Goal: Information Seeking & Learning: Learn about a topic

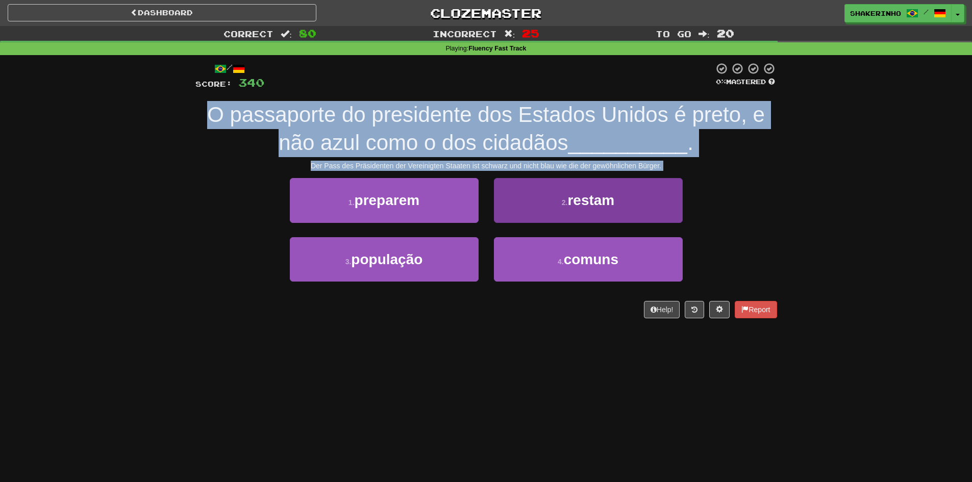
drag, startPoint x: 233, startPoint y: 119, endPoint x: 528, endPoint y: 179, distance: 301.0
click at [528, 179] on div "/ Score: 340 0 % Mastered O passaporte do presidente dos Estados Unidos é preto…" at bounding box center [486, 190] width 582 height 256
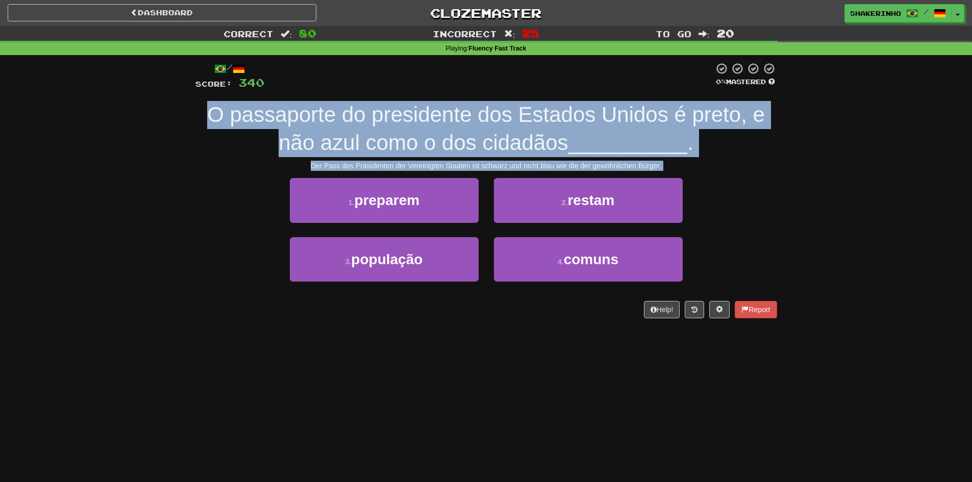
click at [505, 148] on span "O passaporte do presidente dos Estados Unidos é preto, e não azul como o dos ci…" at bounding box center [486, 129] width 558 height 52
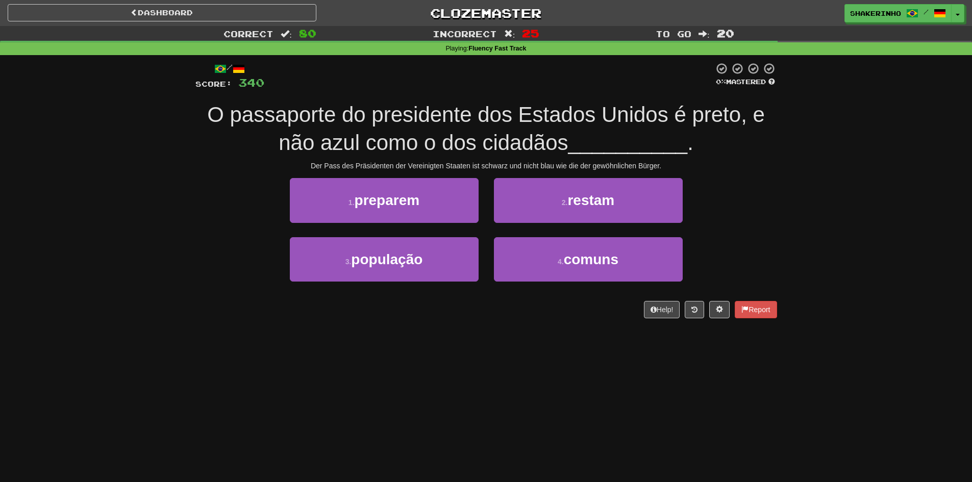
click at [505, 148] on span "O passaporte do presidente dos Estados Unidos é preto, e não azul como o dos ci…" at bounding box center [486, 129] width 558 height 52
click at [479, 139] on span "O passaporte do presidente dos Estados Unidos é preto, e não azul como o dos ci…" at bounding box center [486, 129] width 558 height 52
click at [478, 138] on span "O passaporte do presidente dos Estados Unidos é preto, e não azul como o dos ci…" at bounding box center [486, 129] width 558 height 52
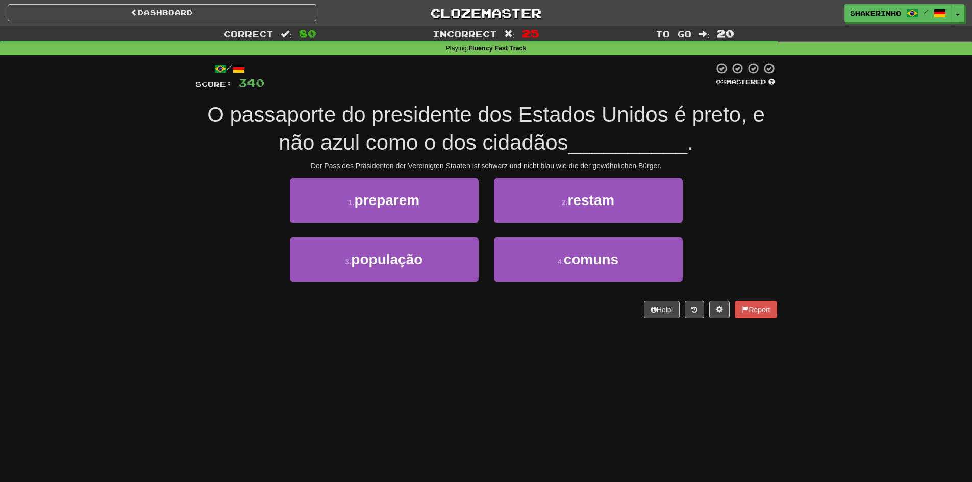
click at [438, 123] on span "O passaporte do presidente dos Estados Unidos é preto, e não azul como o dos ci…" at bounding box center [486, 129] width 558 height 52
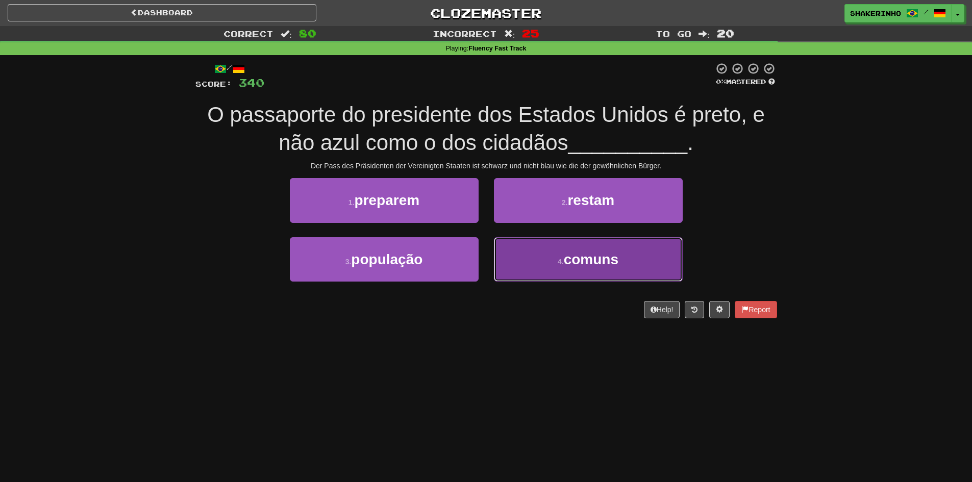
click at [539, 269] on button "4 . comuns" at bounding box center [588, 259] width 189 height 44
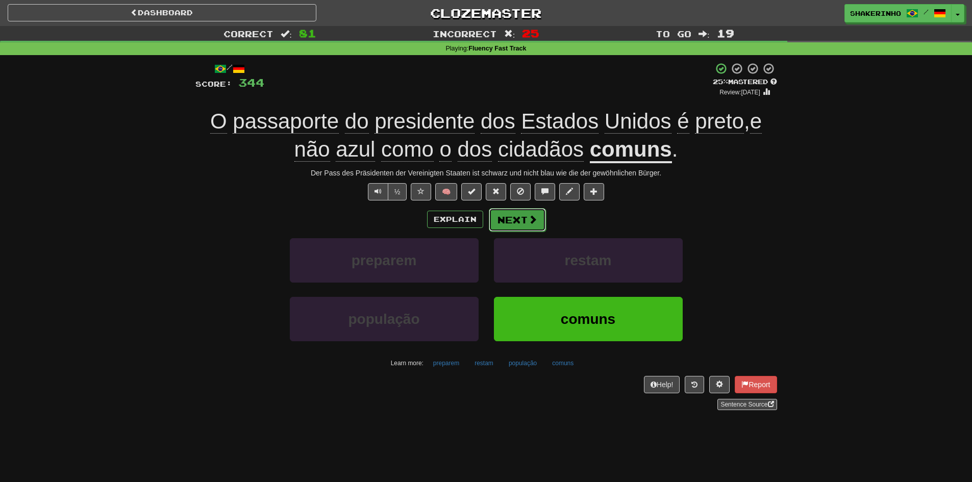
click at [509, 224] on button "Next" at bounding box center [517, 219] width 57 height 23
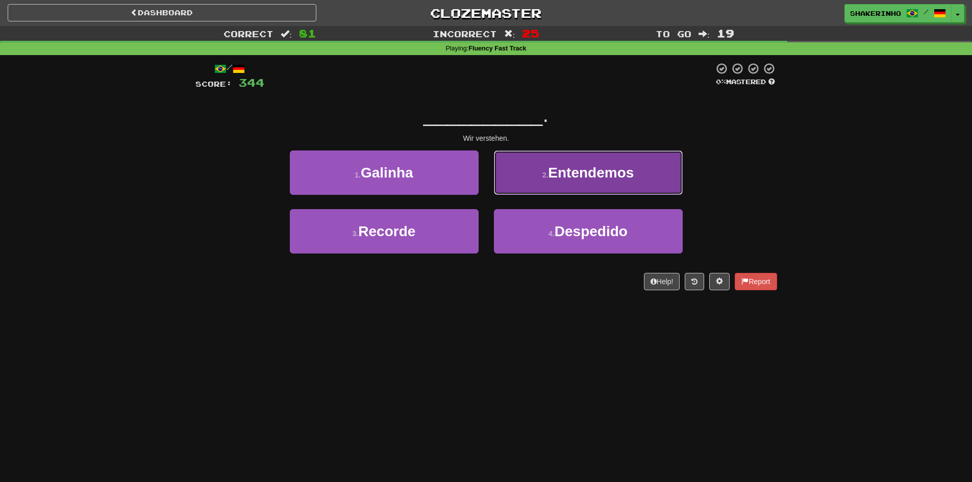
click at [526, 190] on button "2 . Entendemos" at bounding box center [588, 173] width 189 height 44
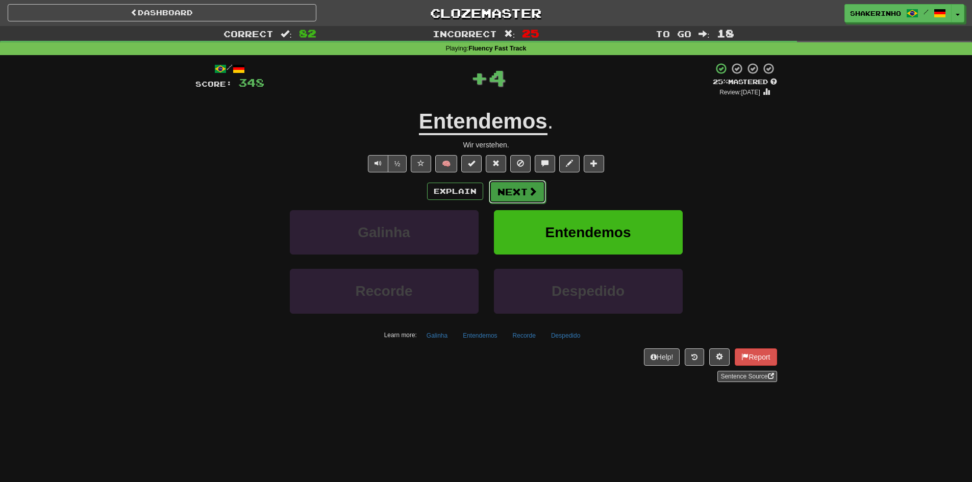
click at [512, 192] on button "Next" at bounding box center [517, 191] width 57 height 23
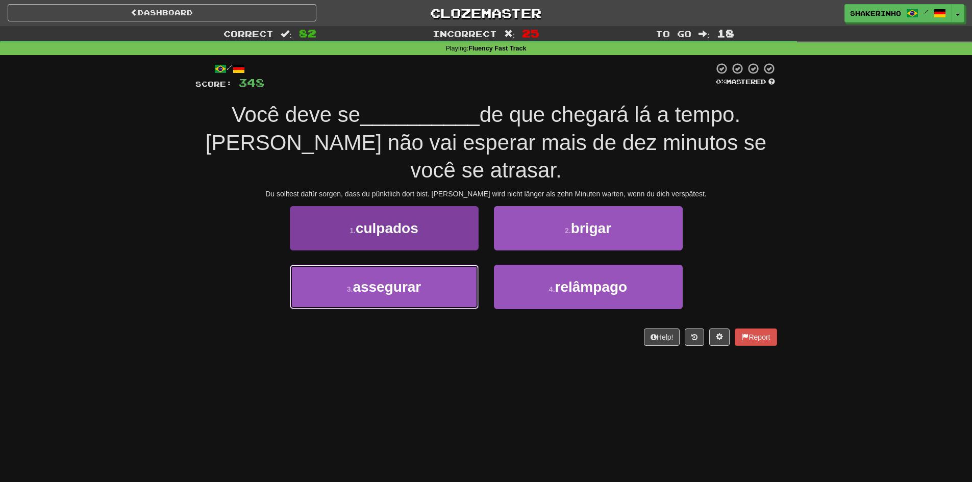
click at [396, 279] on span "assegurar" at bounding box center [387, 287] width 68 height 16
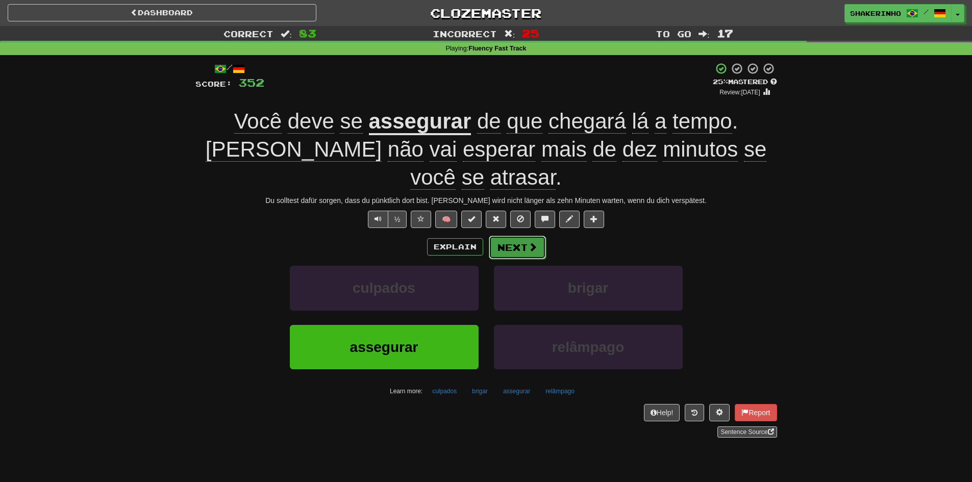
click at [512, 236] on button "Next" at bounding box center [517, 247] width 57 height 23
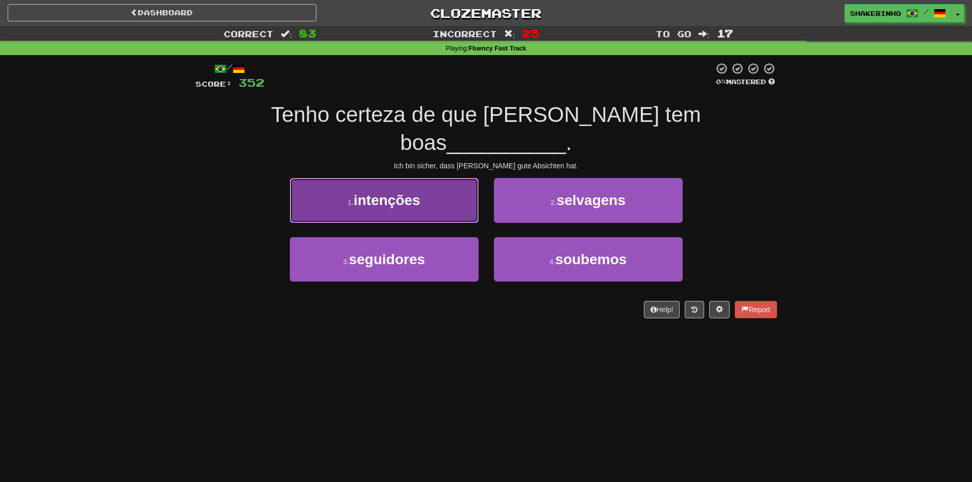
click at [429, 186] on button "1 . intenções" at bounding box center [384, 200] width 189 height 44
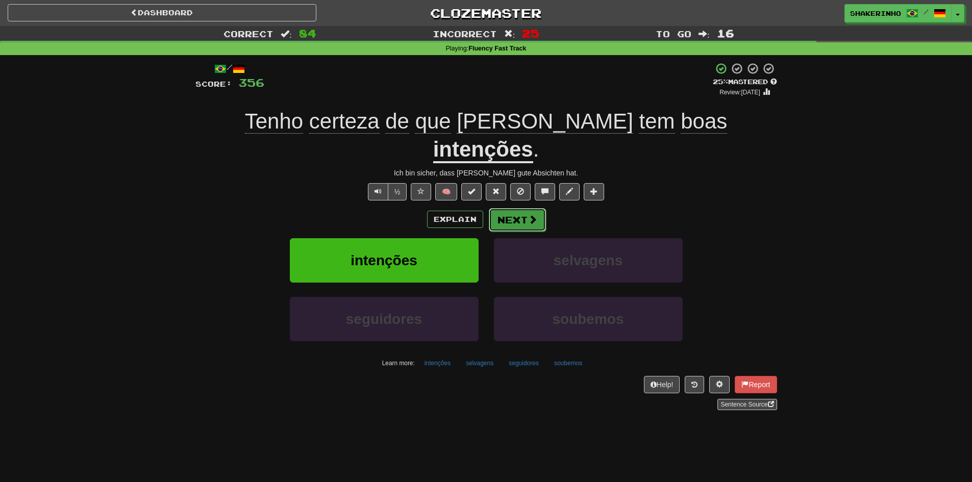
click at [510, 208] on button "Next" at bounding box center [517, 219] width 57 height 23
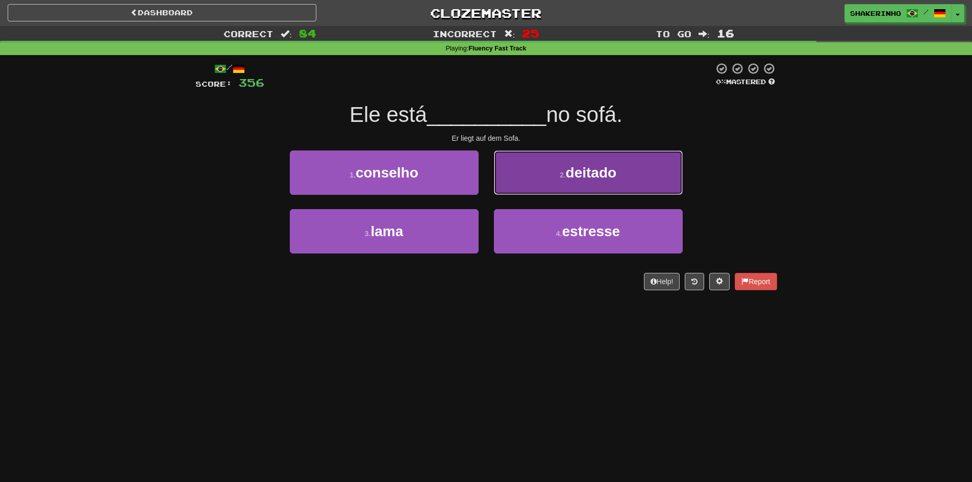
click at [530, 189] on button "2 . deitado" at bounding box center [588, 173] width 189 height 44
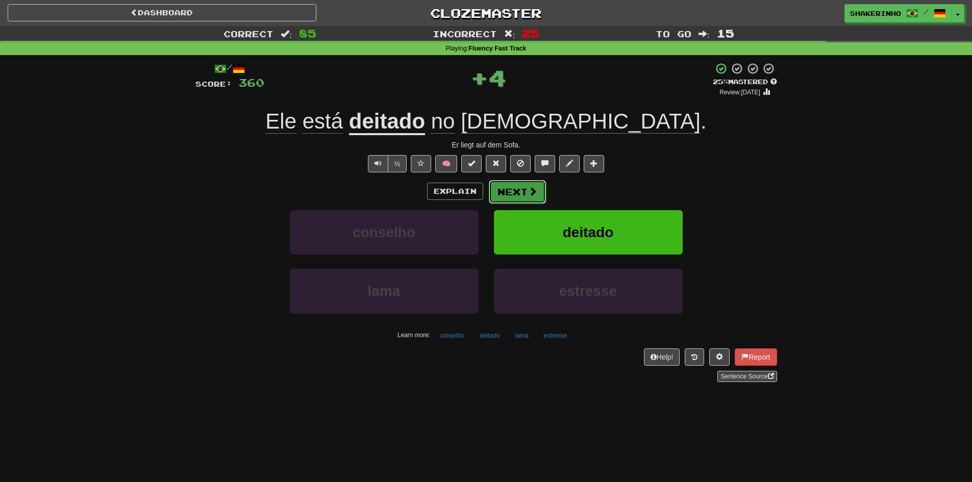
click at [514, 199] on button "Next" at bounding box center [517, 191] width 57 height 23
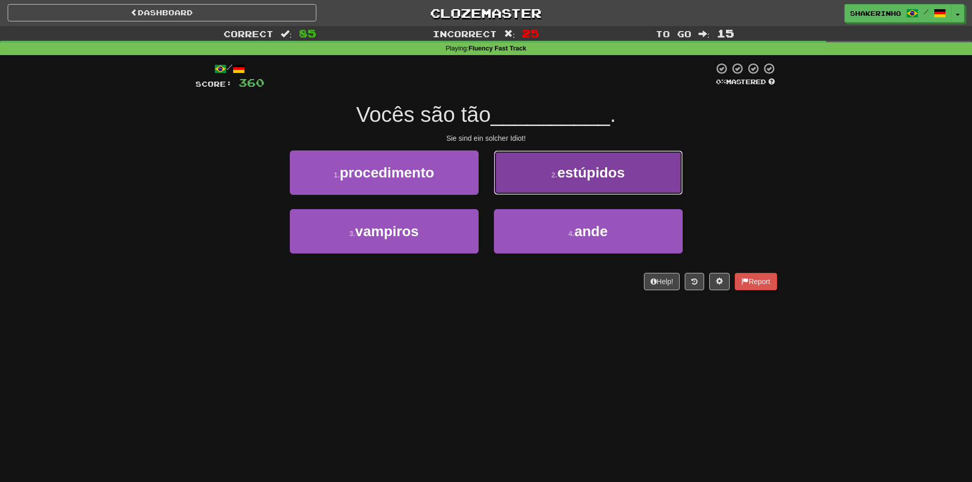
click at [524, 189] on button "2 . estúpidos" at bounding box center [588, 173] width 189 height 44
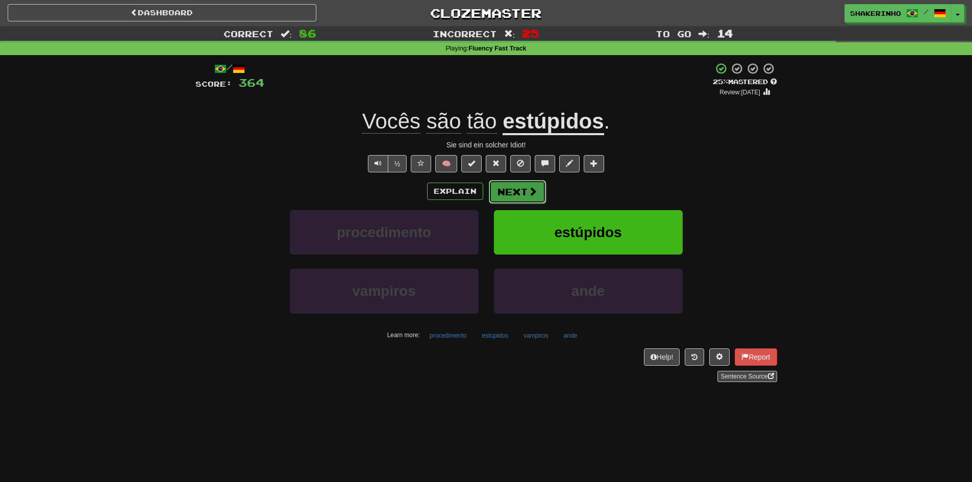
click at [528, 193] on span at bounding box center [532, 191] width 9 height 9
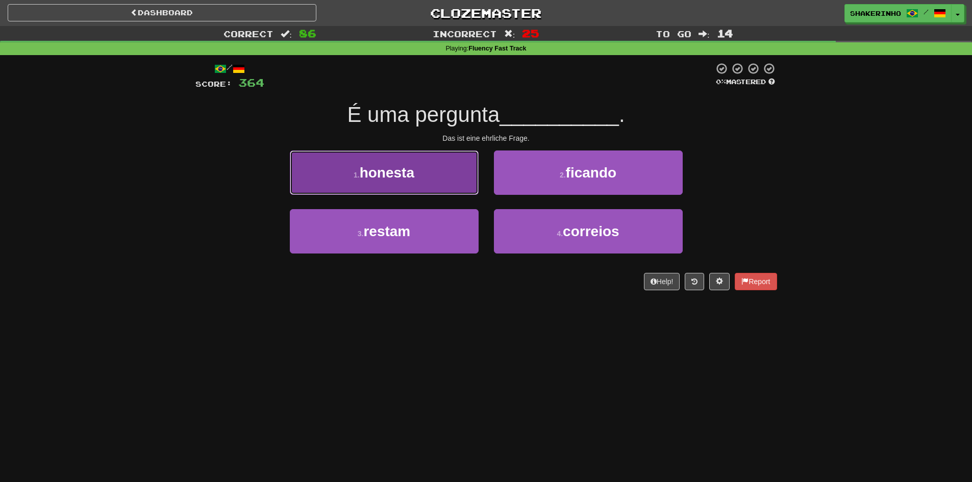
click at [448, 176] on button "1 . honesta" at bounding box center [384, 173] width 189 height 44
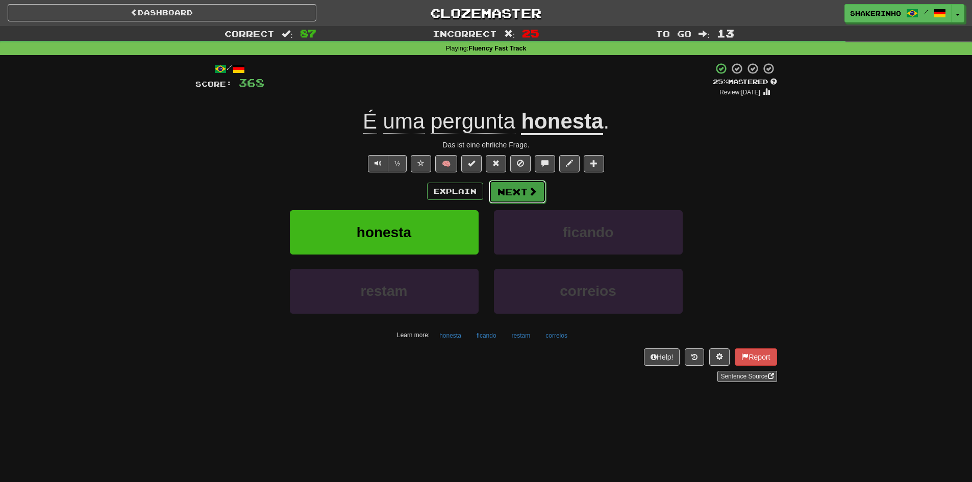
click at [520, 197] on button "Next" at bounding box center [517, 191] width 57 height 23
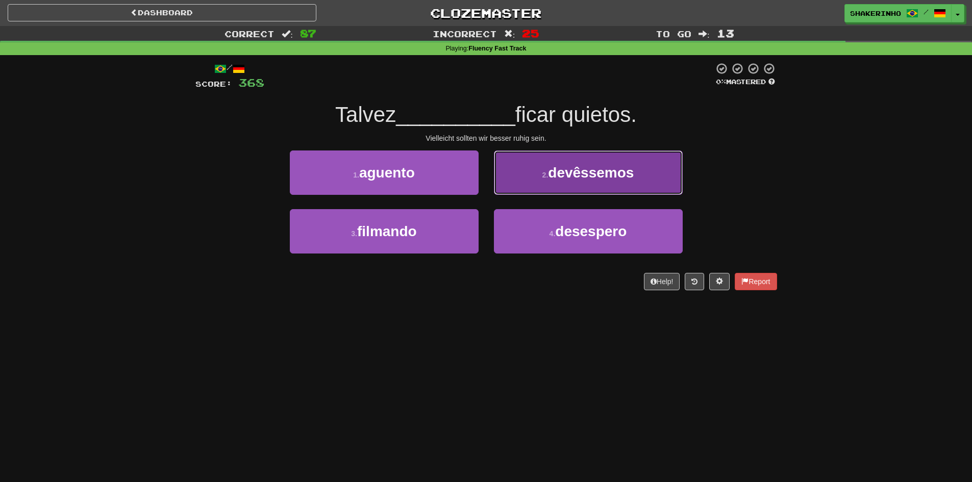
click at [533, 189] on button "2 . devêssemos" at bounding box center [588, 173] width 189 height 44
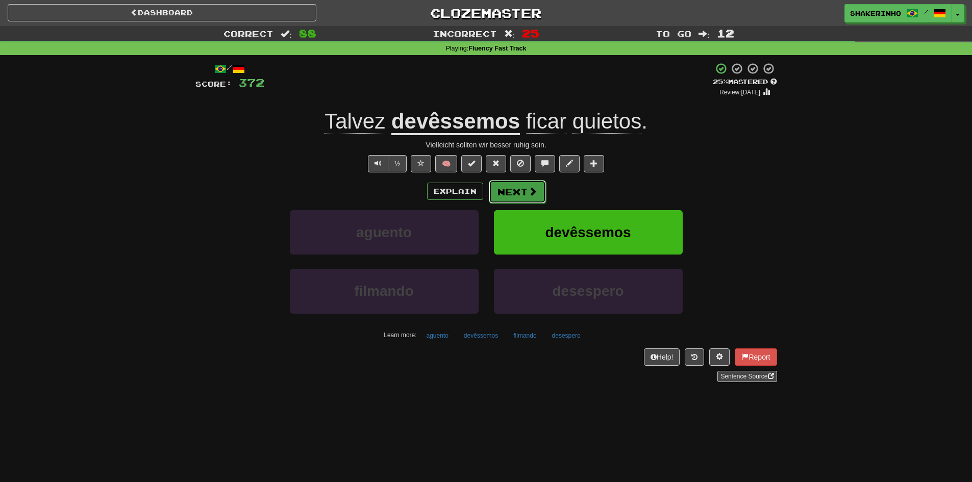
click at [510, 194] on button "Next" at bounding box center [517, 191] width 57 height 23
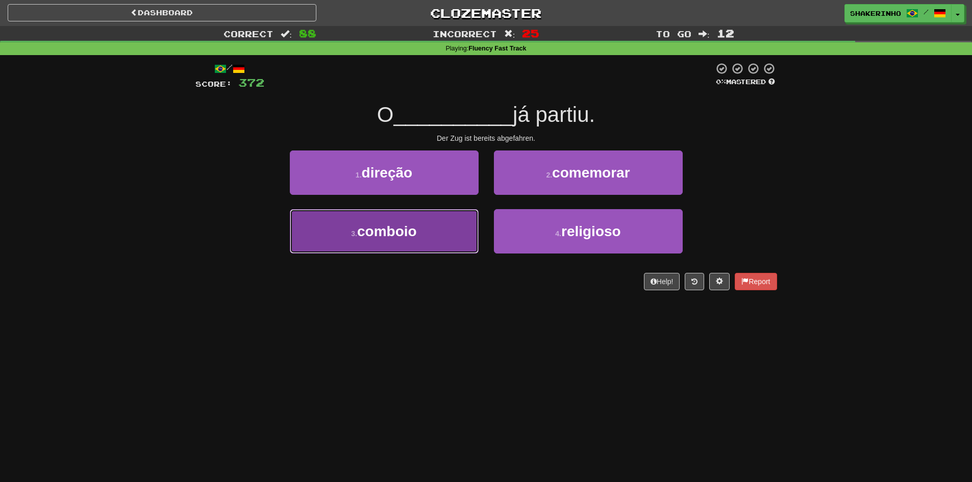
click at [424, 231] on button "3 . comboio" at bounding box center [384, 231] width 189 height 44
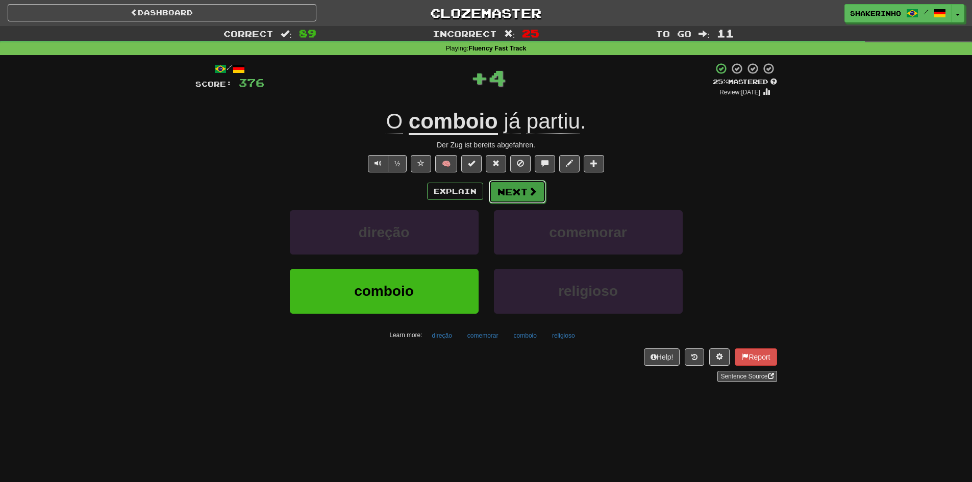
click at [502, 193] on button "Next" at bounding box center [517, 191] width 57 height 23
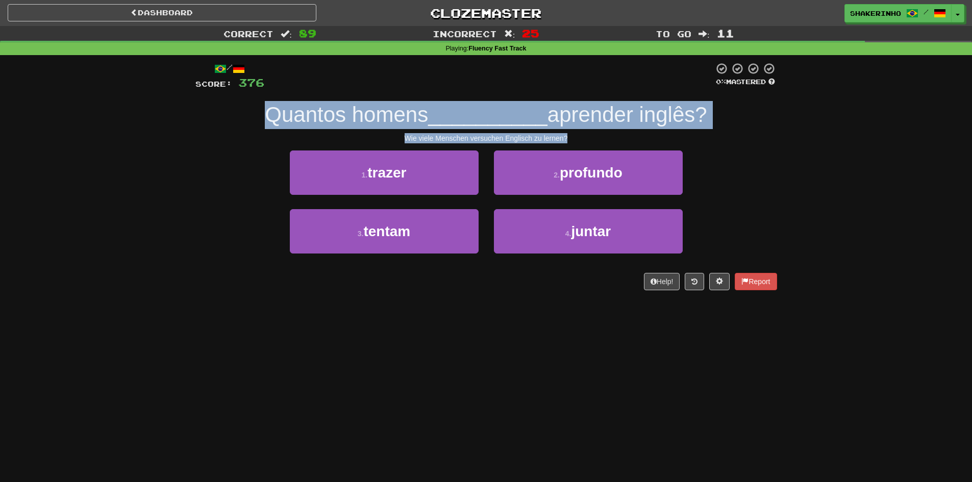
drag, startPoint x: 211, startPoint y: 113, endPoint x: 616, endPoint y: 131, distance: 405.0
click at [616, 131] on div "/ Score: 376 0 % Mastered Quantos homens __________ aprender inglês? Wie viele …" at bounding box center [486, 176] width 582 height 228
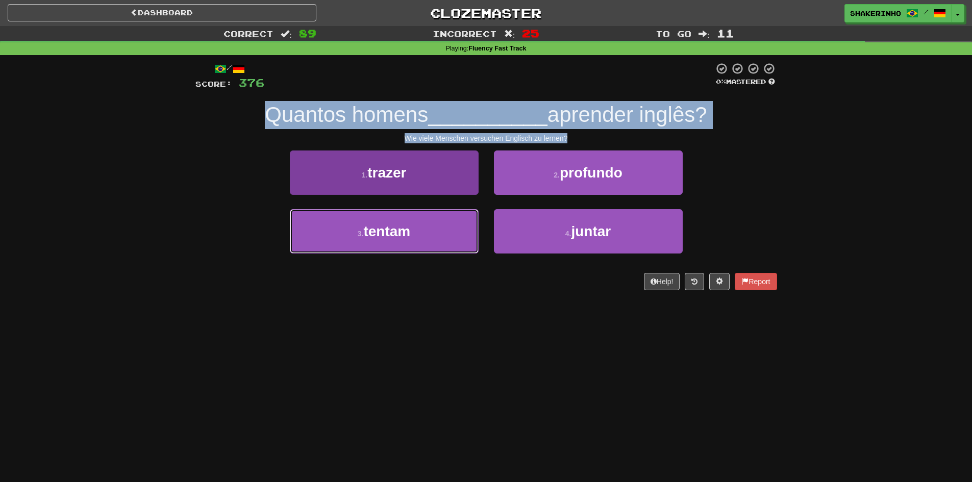
click at [457, 220] on button "3 . tentam" at bounding box center [384, 231] width 189 height 44
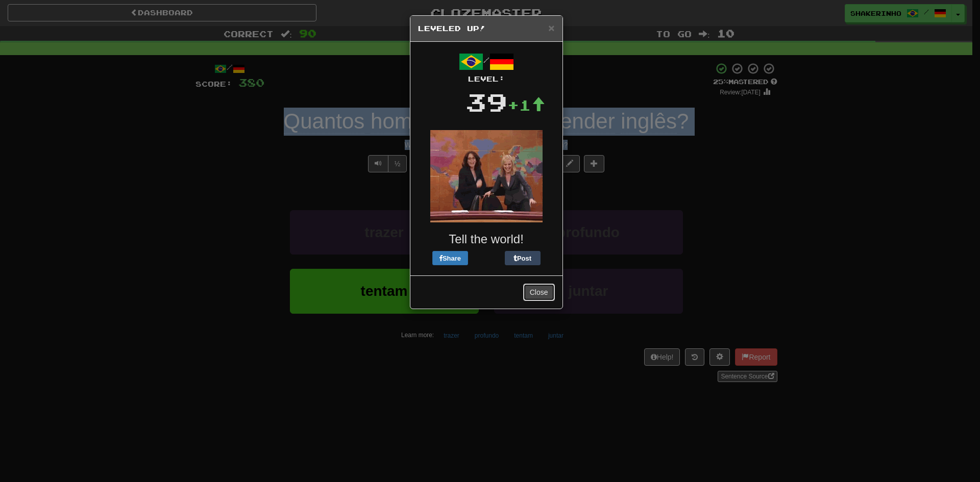
click at [541, 297] on button "Close" at bounding box center [539, 292] width 32 height 17
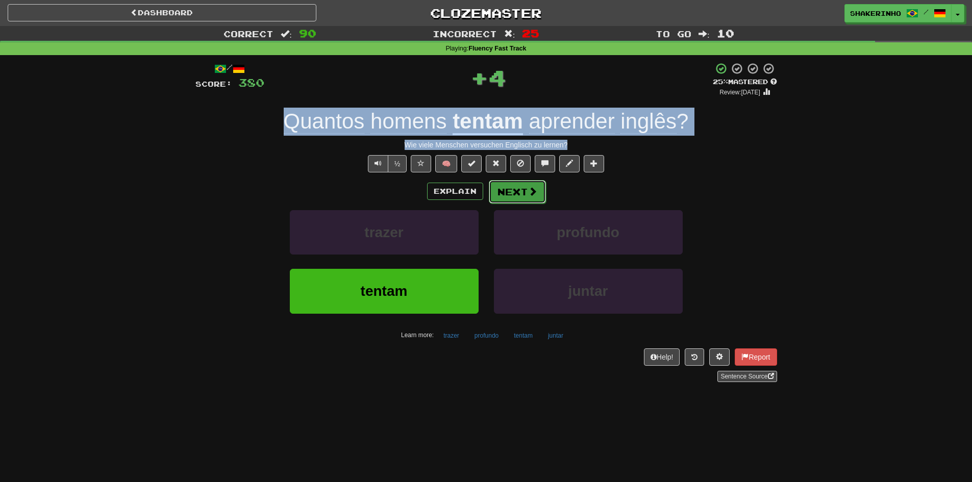
click at [516, 196] on button "Next" at bounding box center [517, 191] width 57 height 23
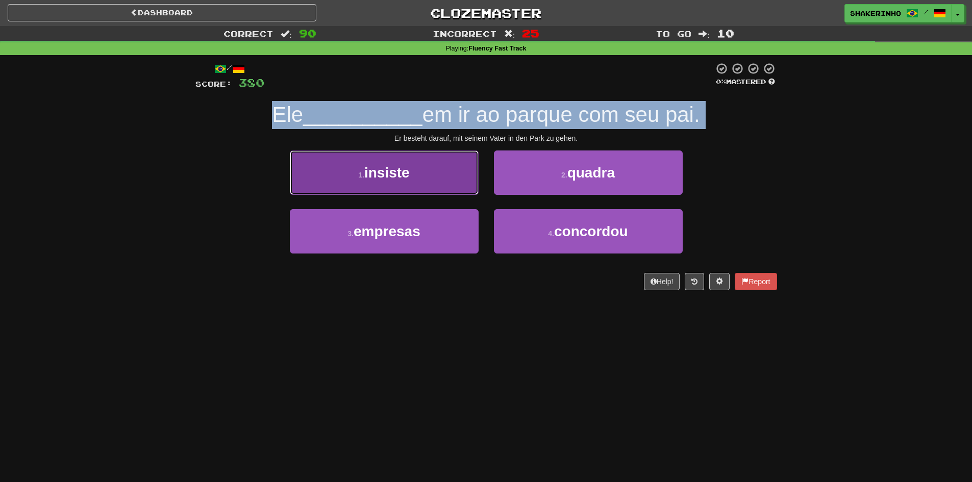
click at [428, 174] on button "1 . insiste" at bounding box center [384, 173] width 189 height 44
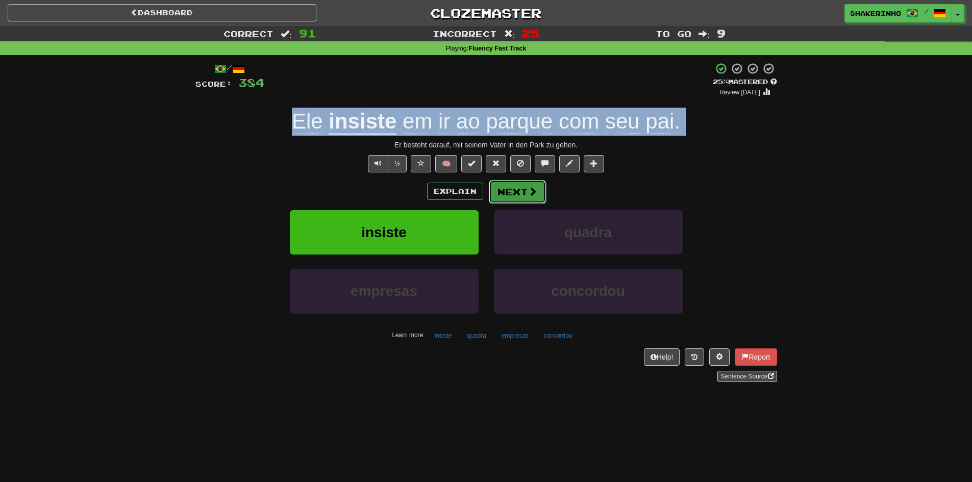
click at [526, 195] on button "Next" at bounding box center [517, 191] width 57 height 23
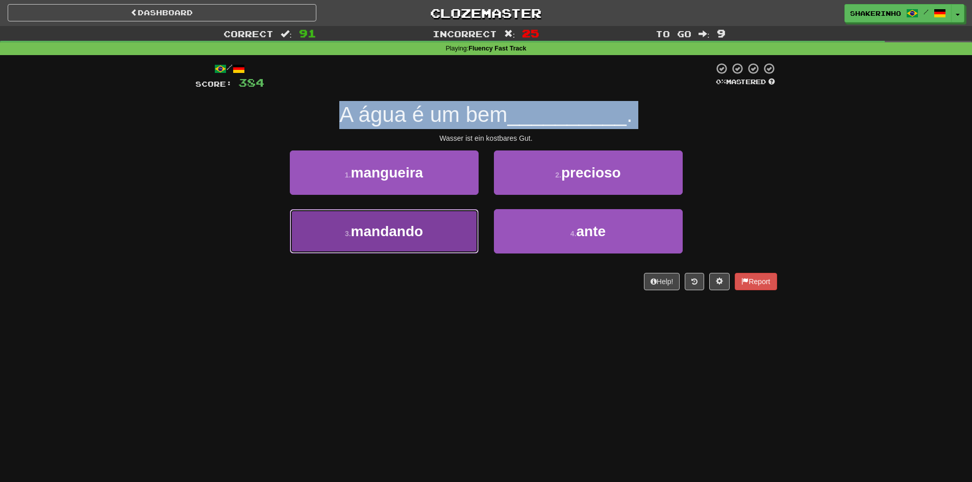
click at [423, 231] on span "mandando" at bounding box center [387, 231] width 72 height 16
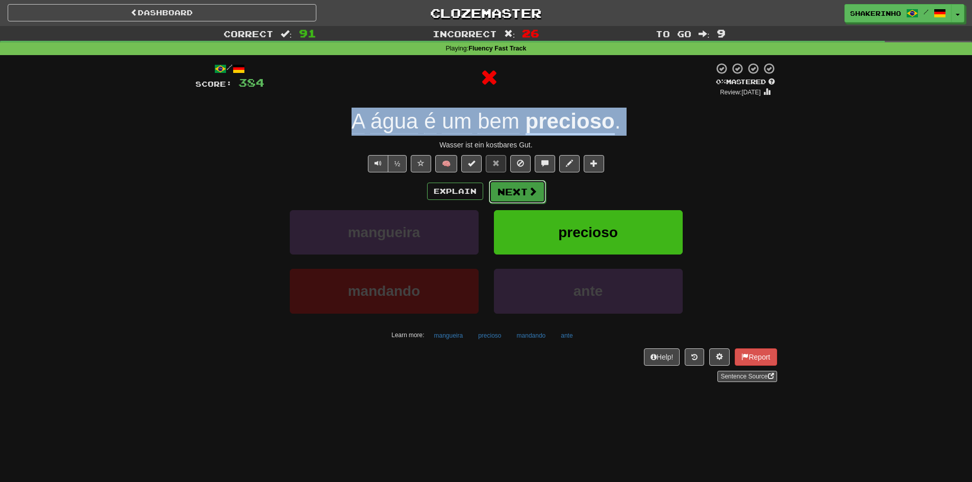
click at [506, 201] on button "Next" at bounding box center [517, 191] width 57 height 23
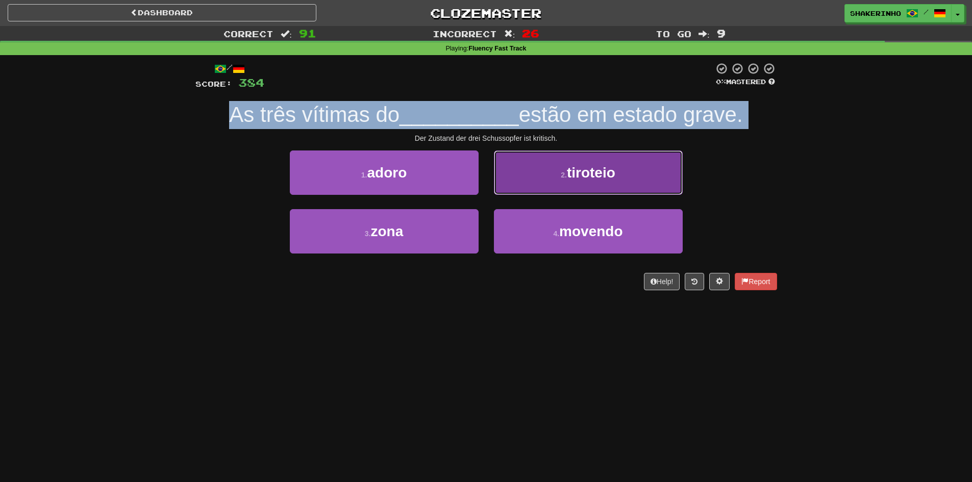
click at [565, 185] on button "2 . tiroteio" at bounding box center [588, 173] width 189 height 44
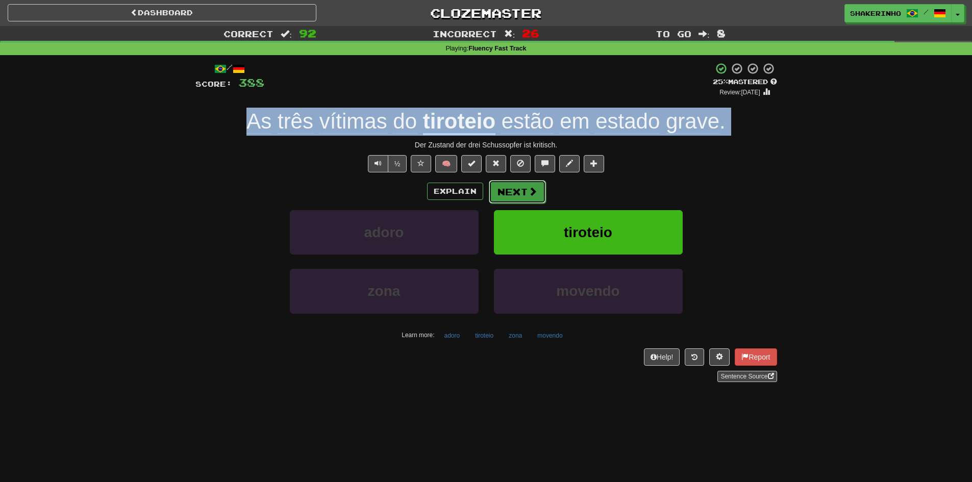
click at [506, 186] on button "Next" at bounding box center [517, 191] width 57 height 23
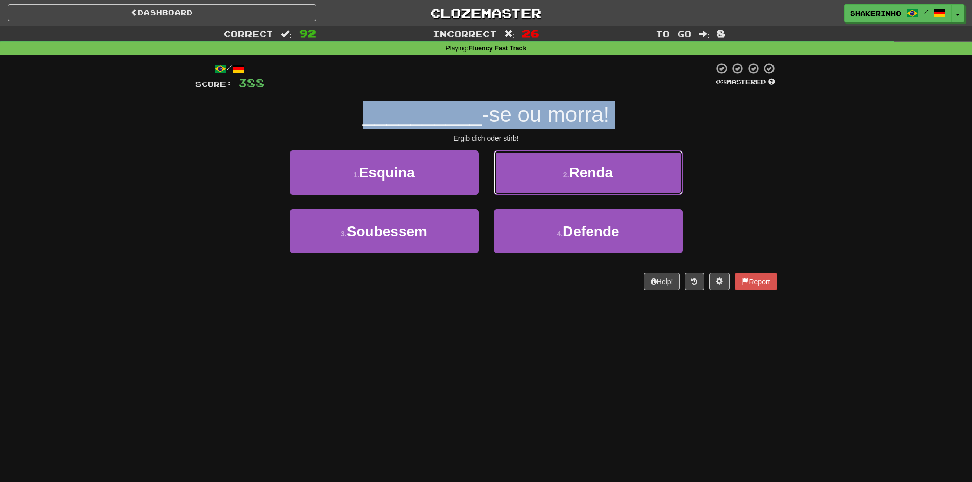
click at [505, 186] on button "2 . Renda" at bounding box center [588, 173] width 189 height 44
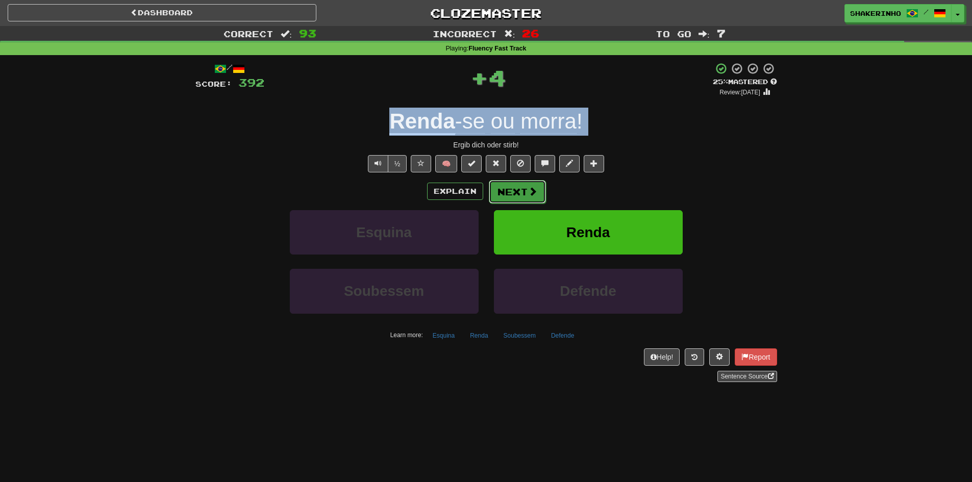
click at [505, 185] on button "Next" at bounding box center [517, 191] width 57 height 23
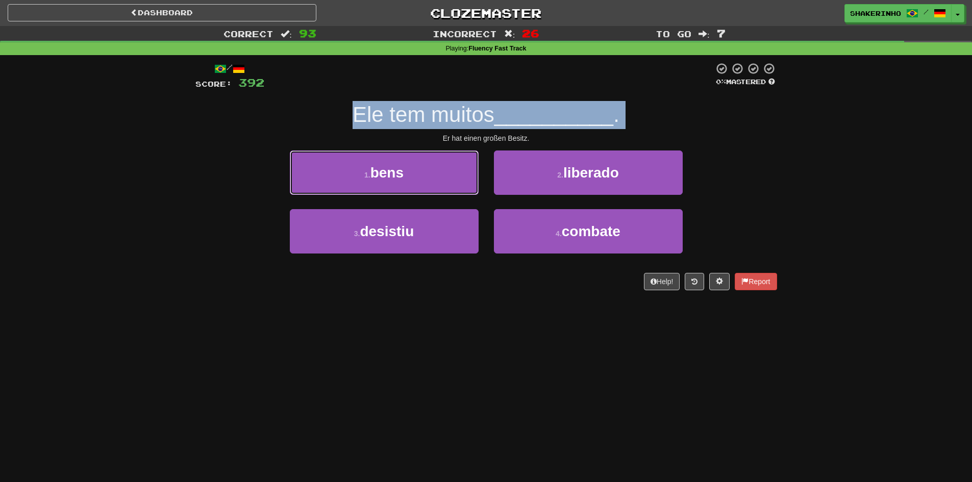
drag, startPoint x: 452, startPoint y: 179, endPoint x: 465, endPoint y: 179, distance: 12.8
click at [452, 178] on button "1 . bens" at bounding box center [384, 173] width 189 height 44
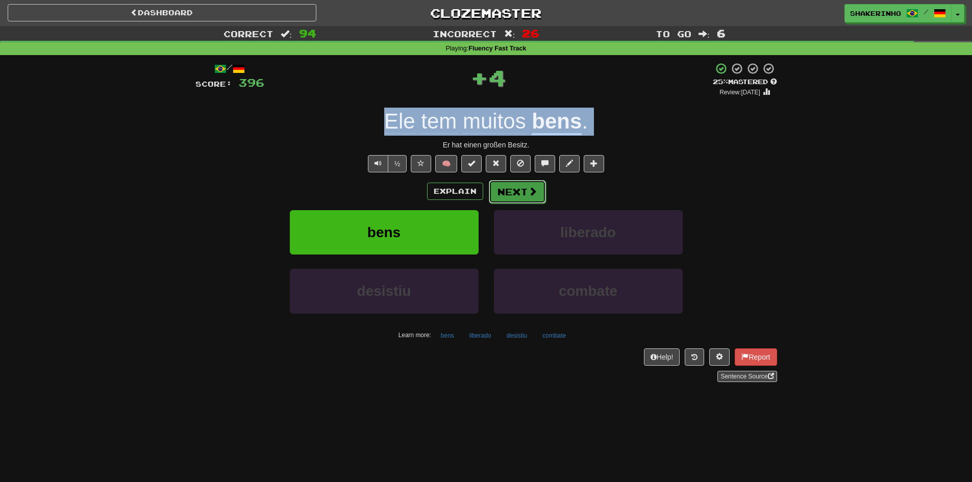
click at [524, 194] on button "Next" at bounding box center [517, 191] width 57 height 23
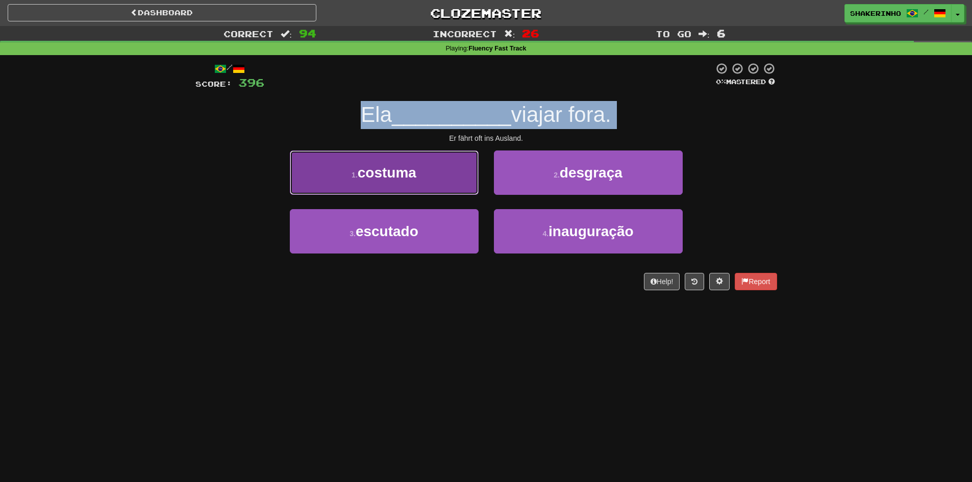
click at [453, 184] on button "1 . costuma" at bounding box center [384, 173] width 189 height 44
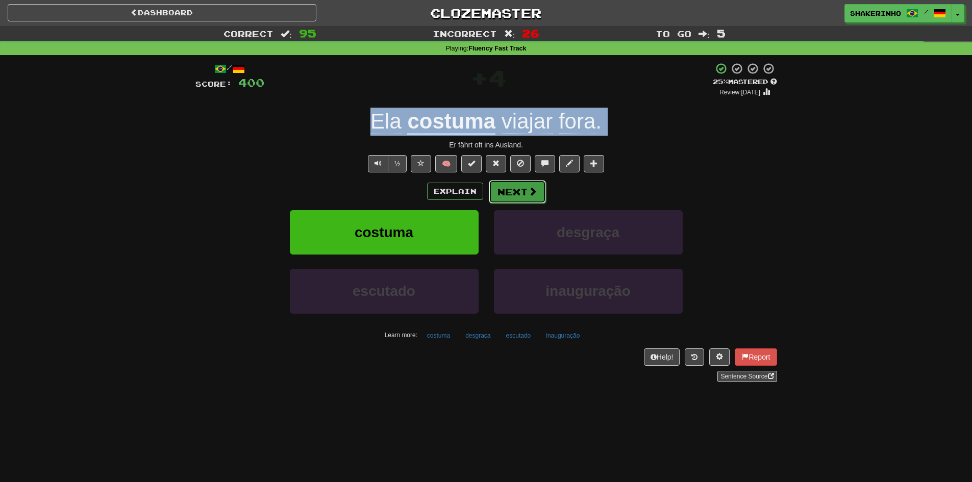
click at [516, 196] on button "Next" at bounding box center [517, 191] width 57 height 23
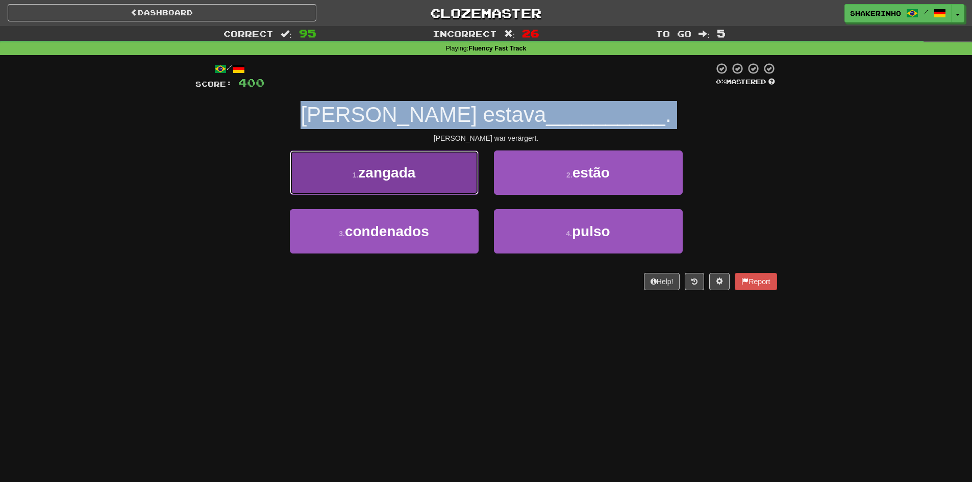
click at [413, 181] on button "1 . zangada" at bounding box center [384, 173] width 189 height 44
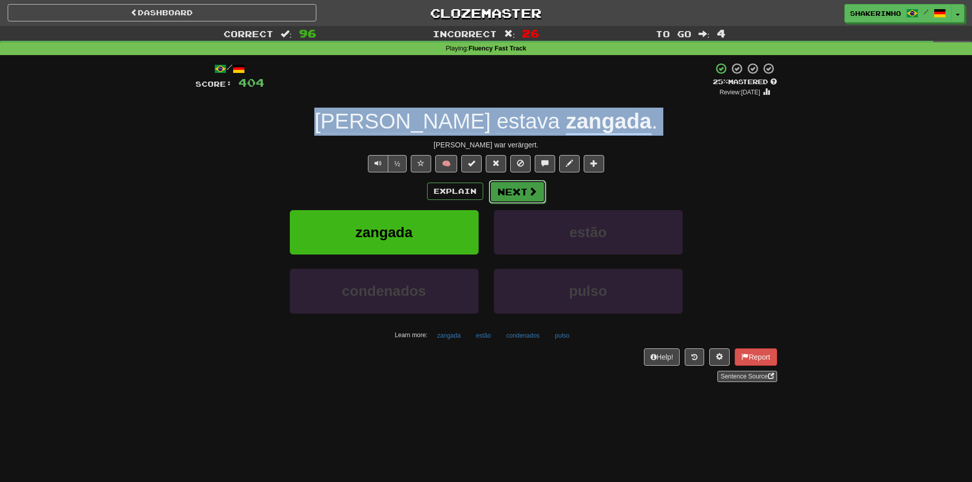
click at [518, 195] on button "Next" at bounding box center [517, 191] width 57 height 23
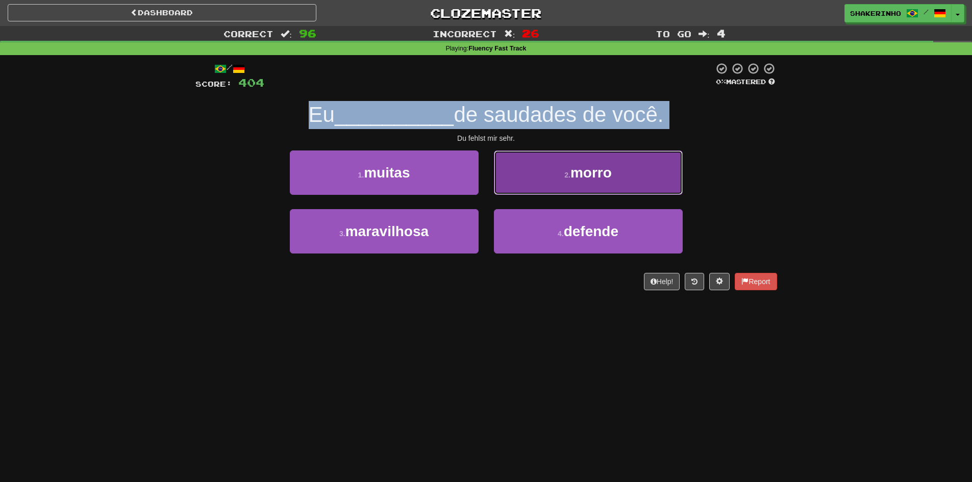
click at [549, 187] on button "2 . morro" at bounding box center [588, 173] width 189 height 44
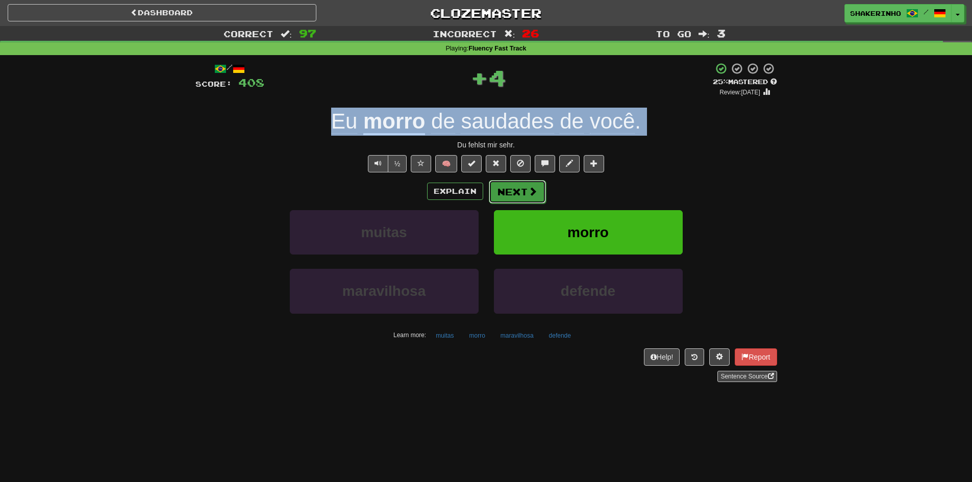
click at [511, 190] on button "Next" at bounding box center [517, 191] width 57 height 23
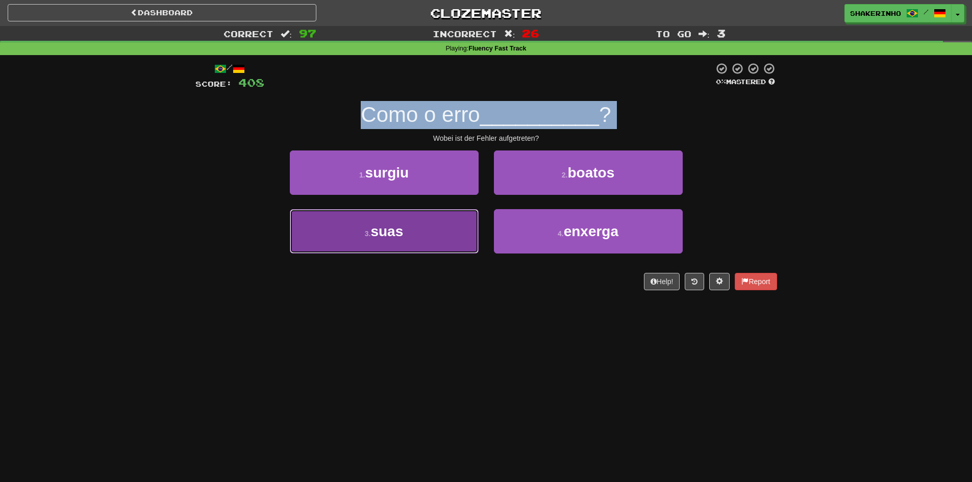
click at [464, 228] on button "3 . suas" at bounding box center [384, 231] width 189 height 44
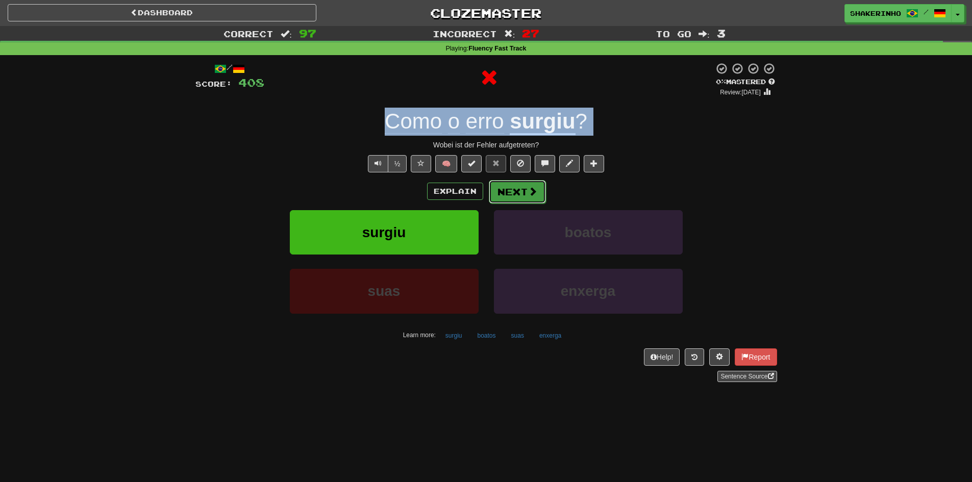
click at [516, 187] on button "Next" at bounding box center [517, 191] width 57 height 23
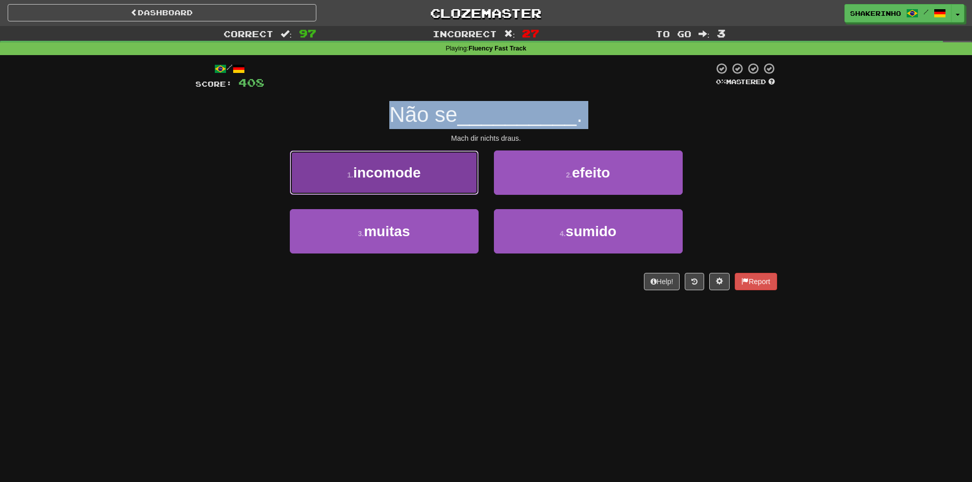
click at [464, 185] on button "1 . incomode" at bounding box center [384, 173] width 189 height 44
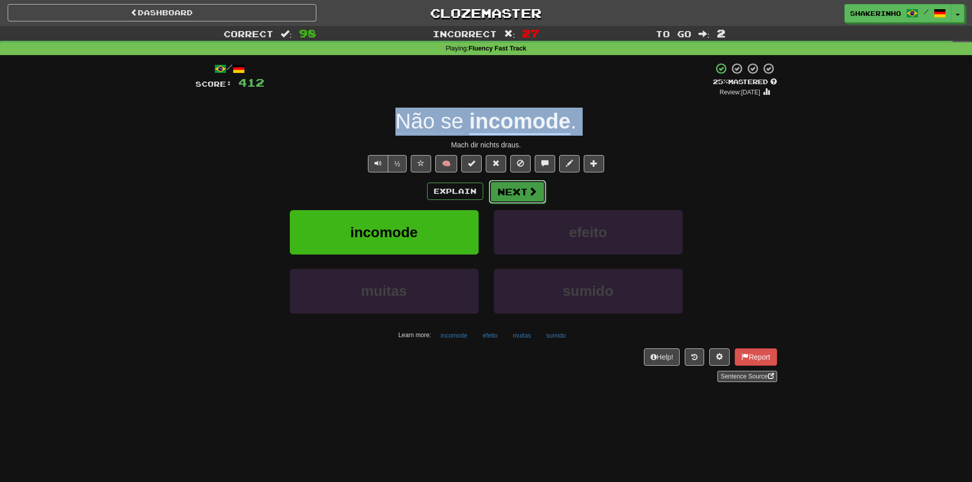
click at [519, 191] on button "Next" at bounding box center [517, 191] width 57 height 23
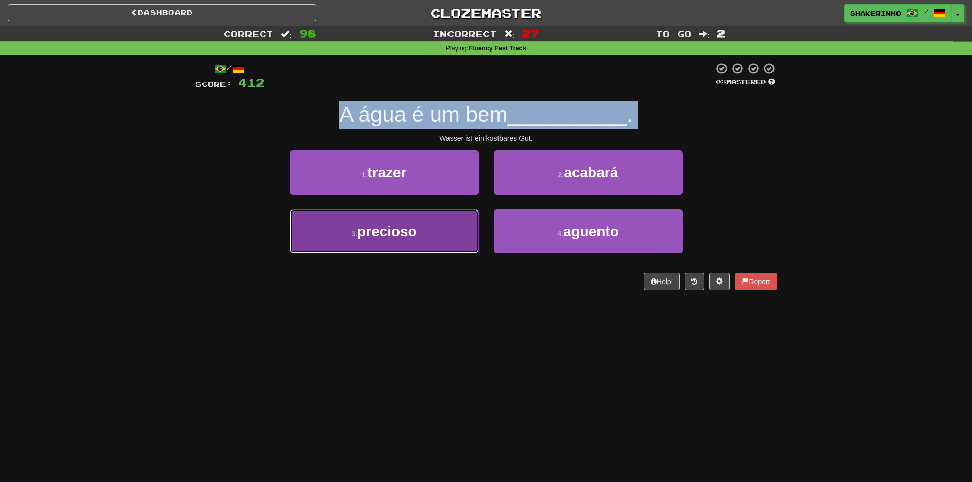
click at [408, 249] on button "3 . precioso" at bounding box center [384, 231] width 189 height 44
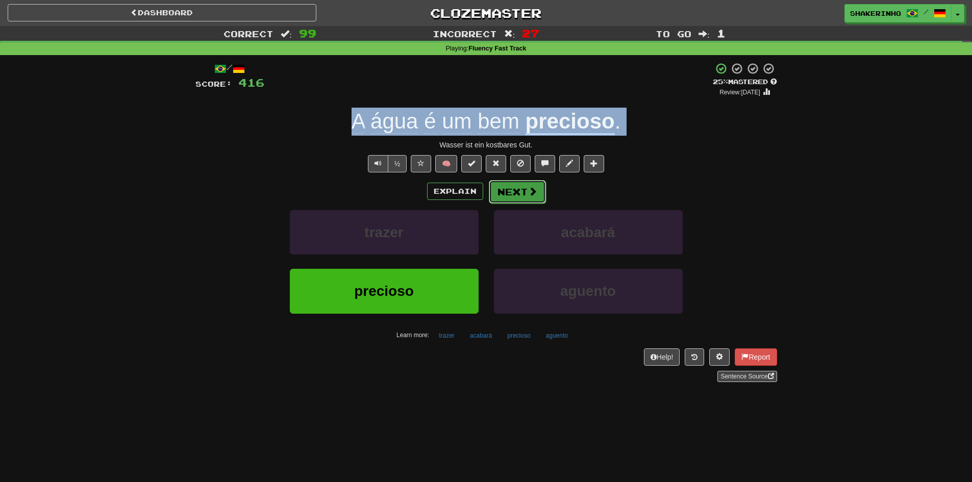
click at [510, 201] on button "Next" at bounding box center [517, 191] width 57 height 23
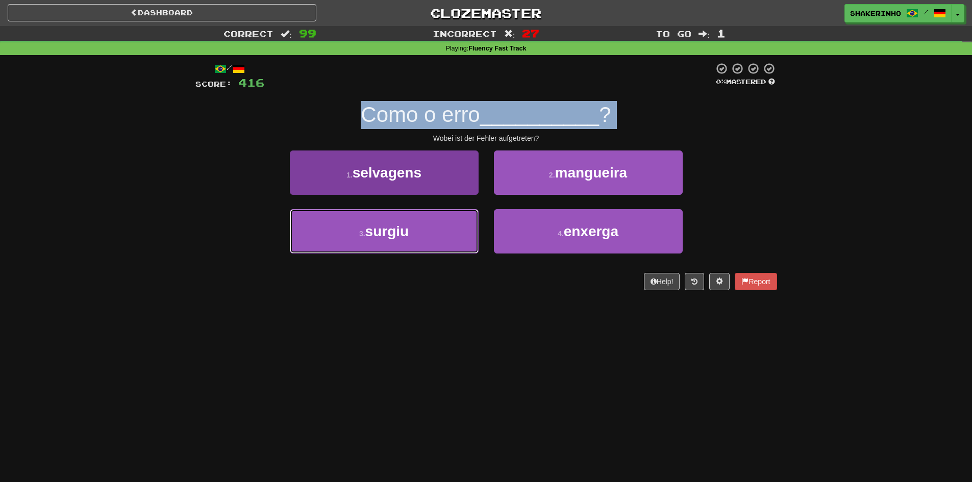
drag, startPoint x: 437, startPoint y: 240, endPoint x: 456, endPoint y: 231, distance: 20.8
click at [437, 241] on button "3 . surgiu" at bounding box center [384, 231] width 189 height 44
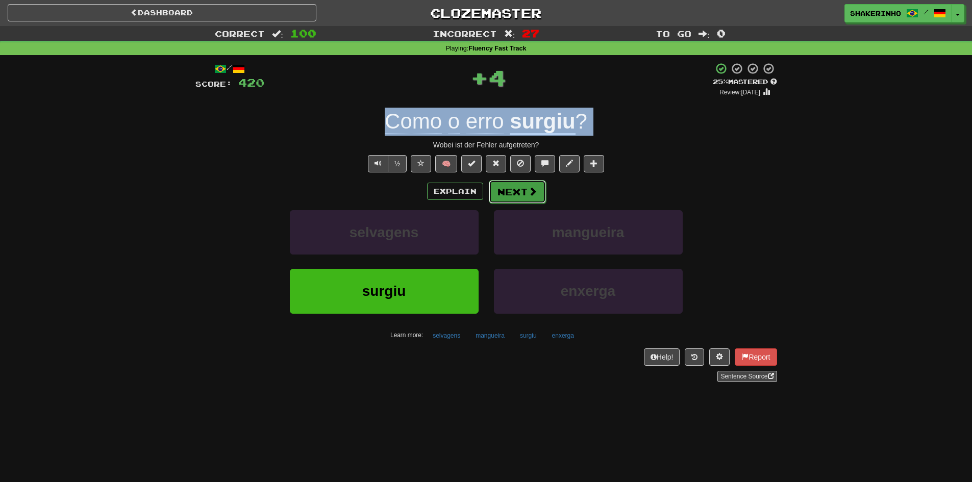
click at [512, 201] on button "Next" at bounding box center [517, 191] width 57 height 23
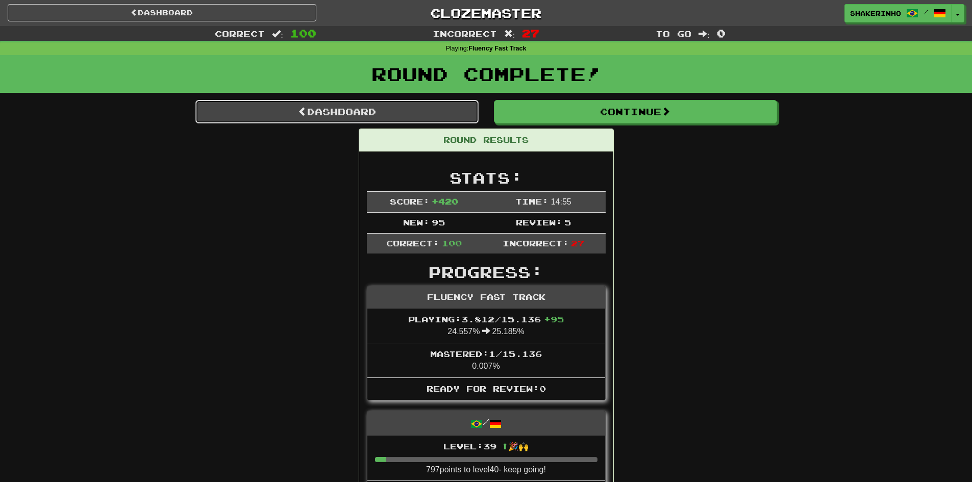
click at [391, 121] on link "Dashboard" at bounding box center [336, 111] width 283 height 23
click at [389, 116] on link "Dashboard" at bounding box center [336, 111] width 283 height 23
